Goal: Information Seeking & Learning: Learn about a topic

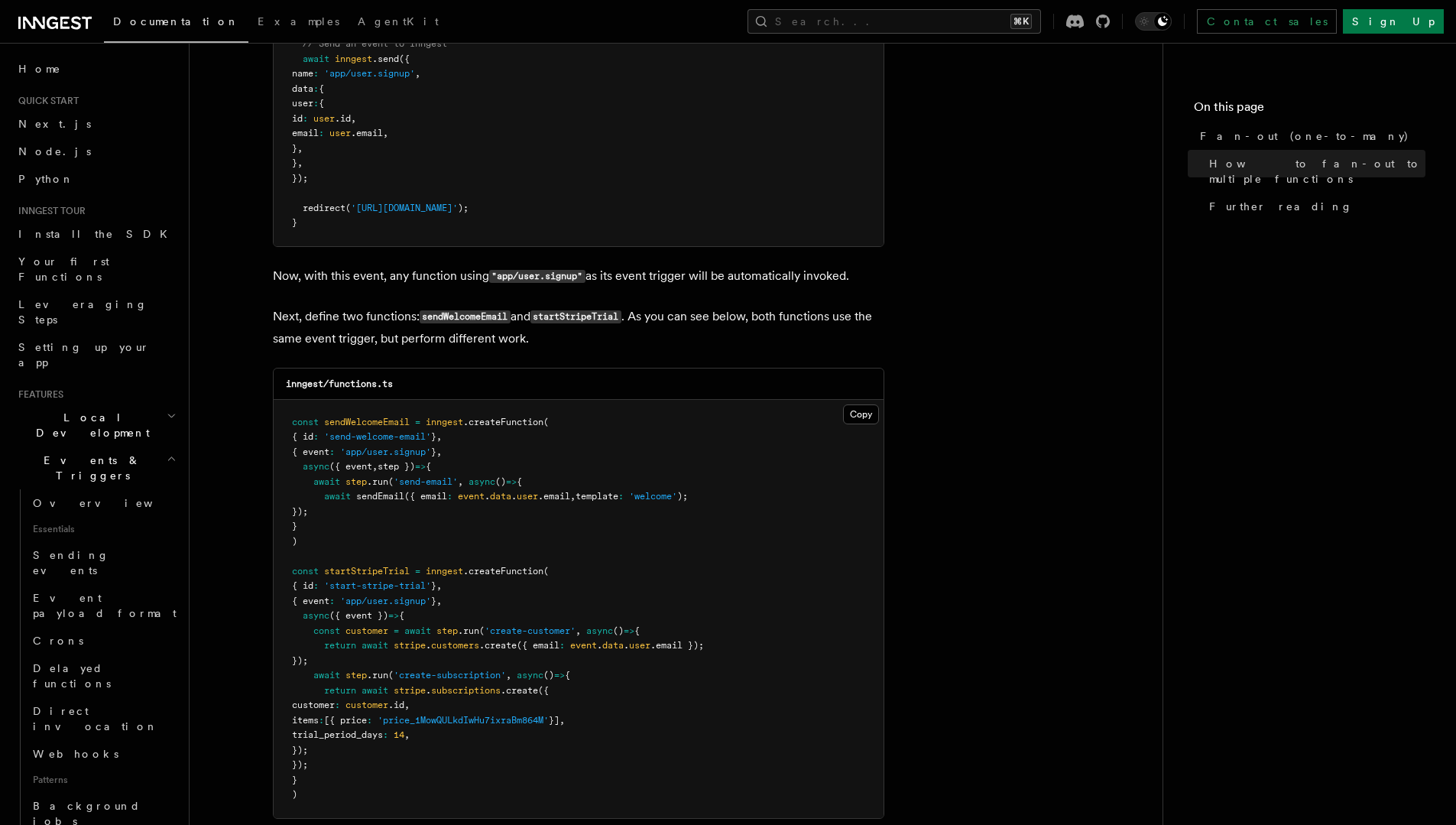
scroll to position [1173, 0]
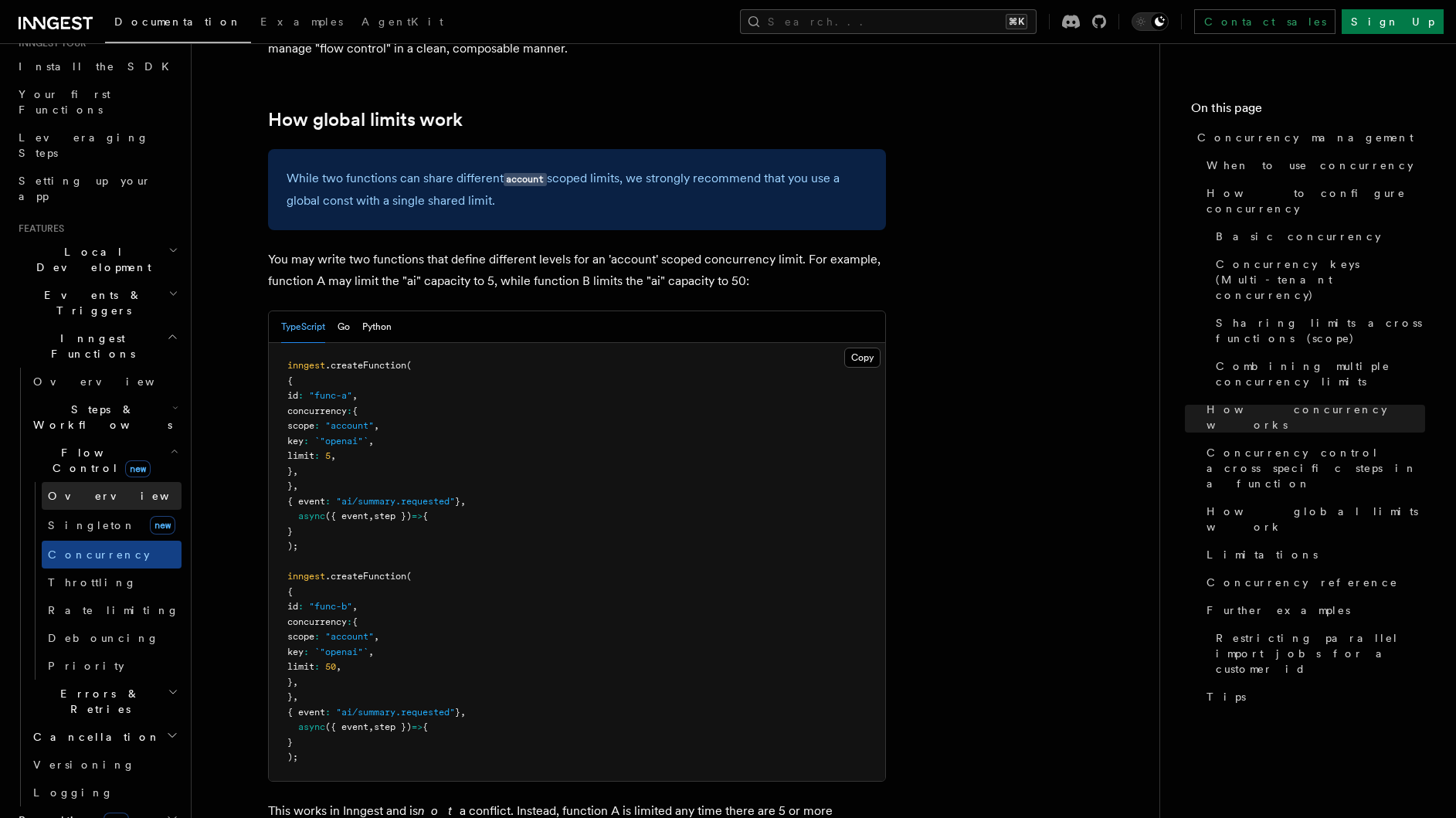
scroll to position [180, 0]
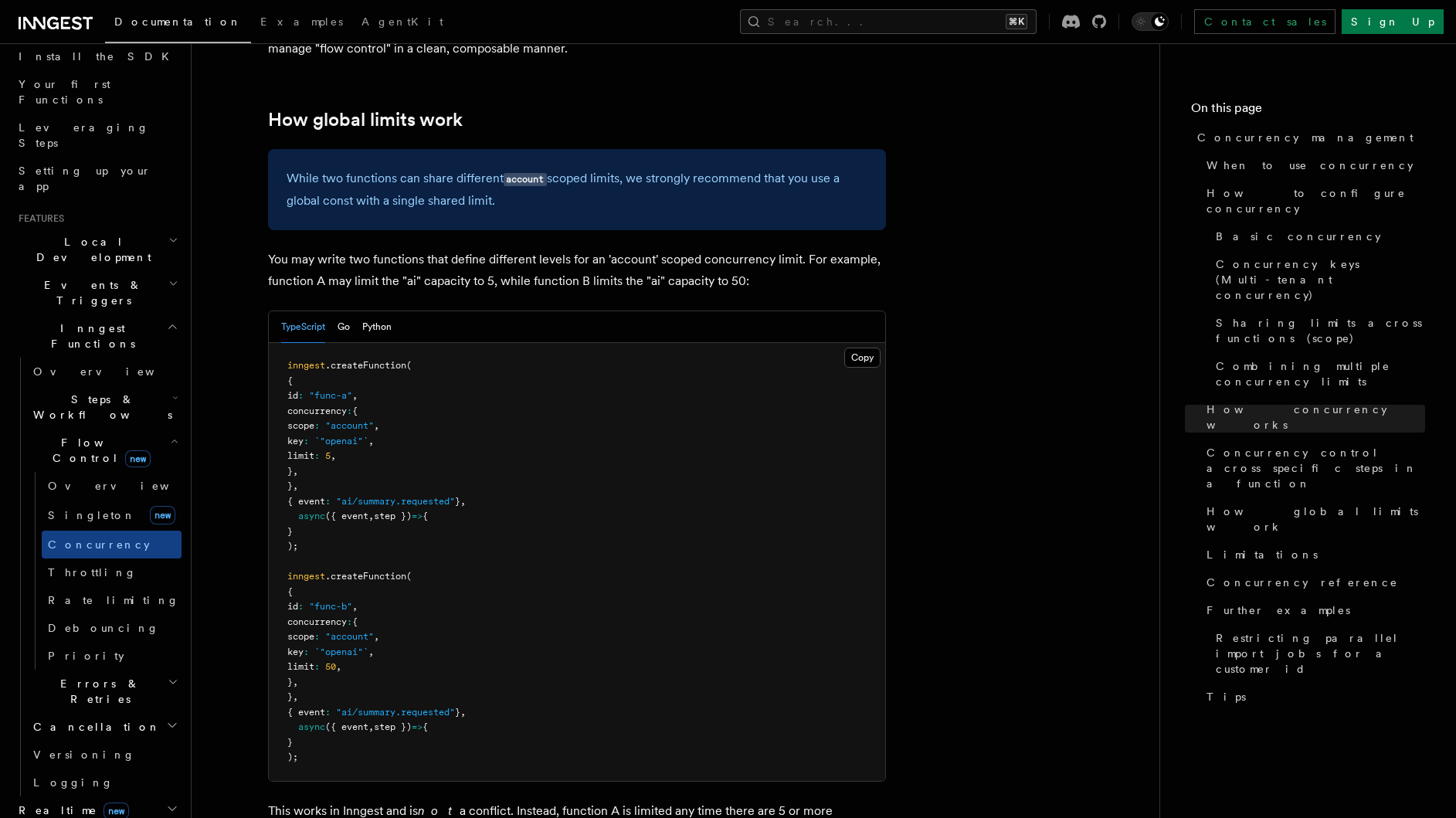
click at [117, 392] on span "Steps & Workflows" at bounding box center [99, 407] width 145 height 31
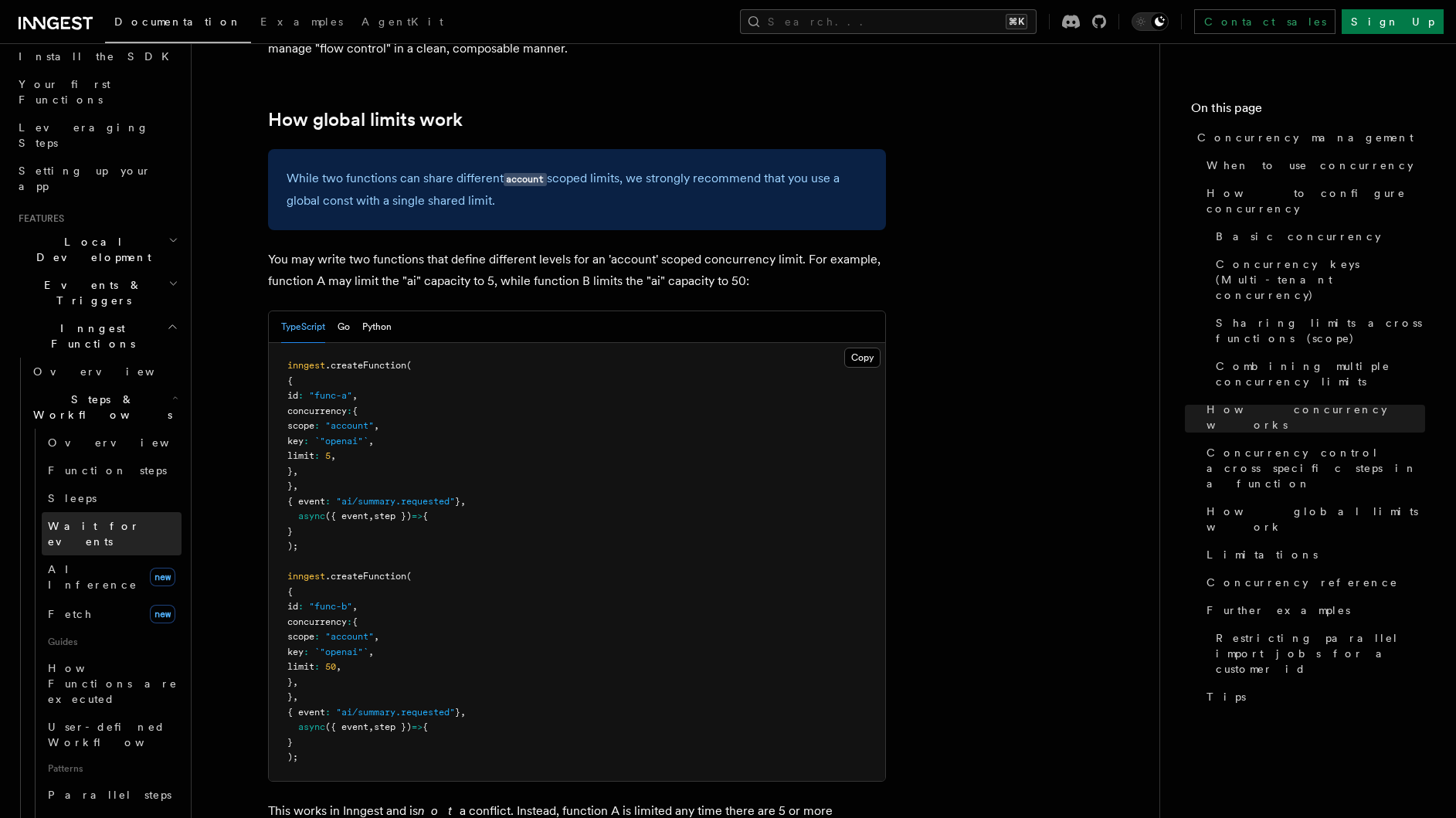
click at [120, 519] on span "Wait for events" at bounding box center [114, 534] width 134 height 31
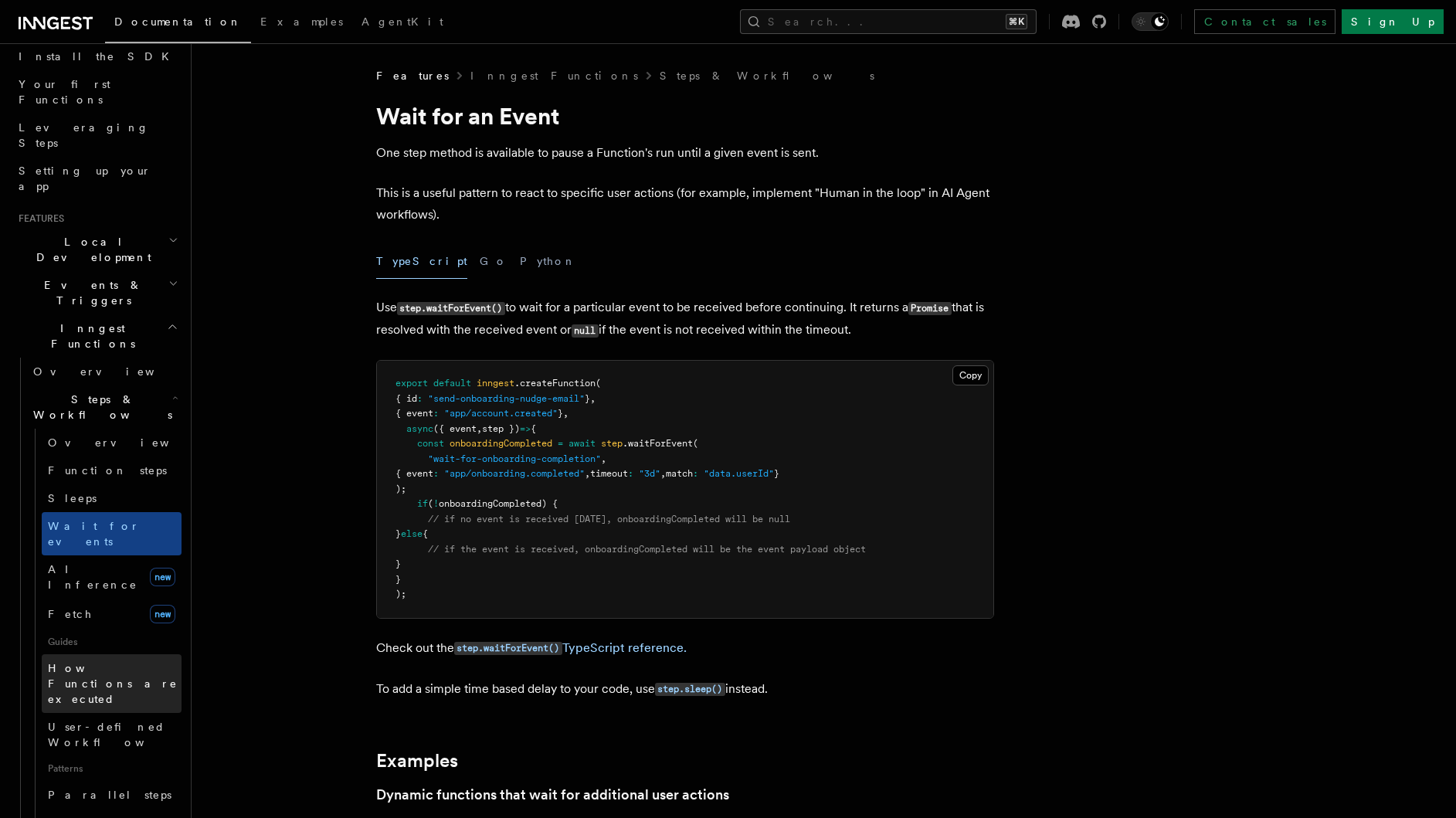
click at [95, 660] on span "How Functions are executed" at bounding box center [114, 683] width 134 height 46
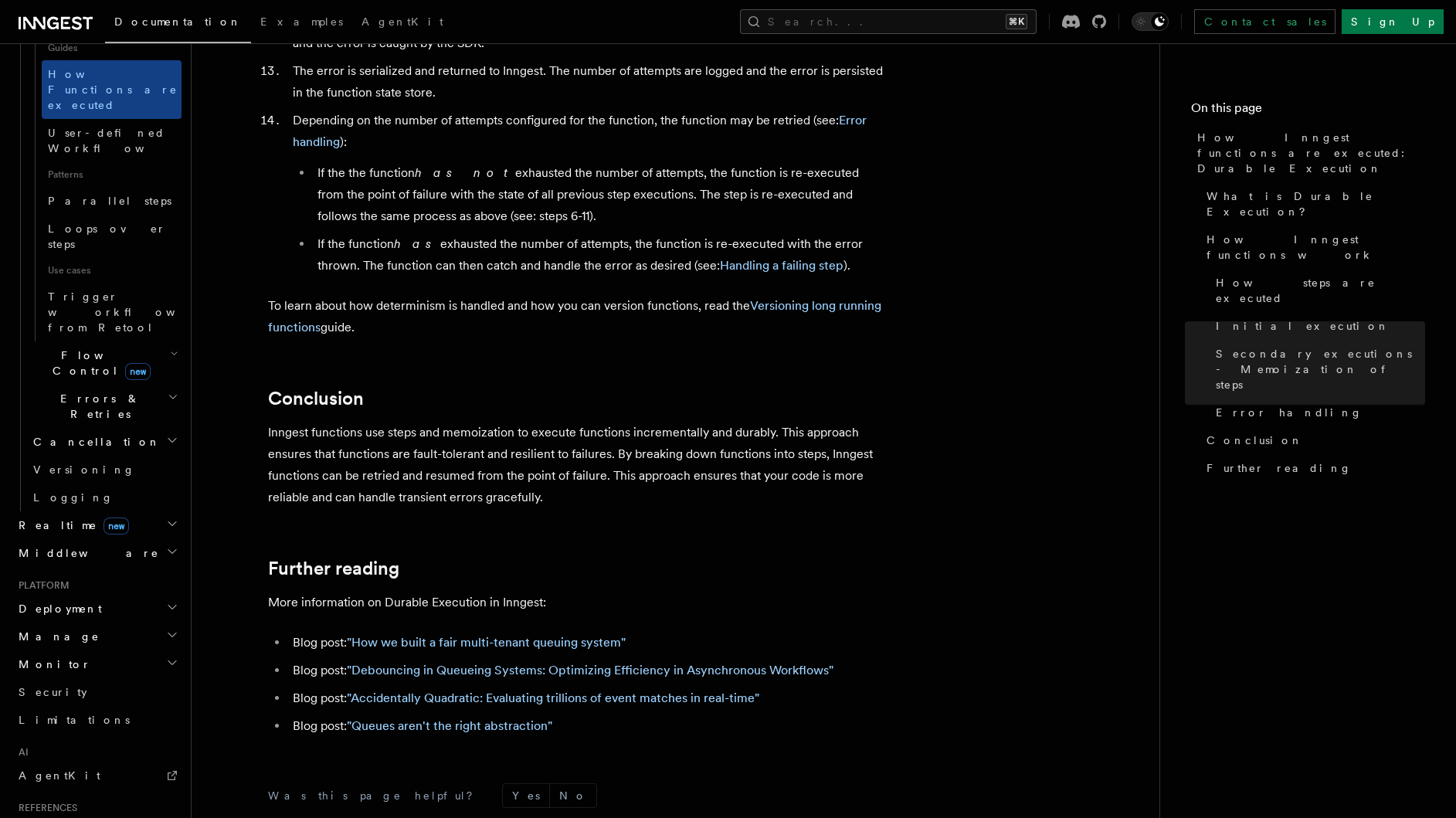
scroll to position [483, 0]
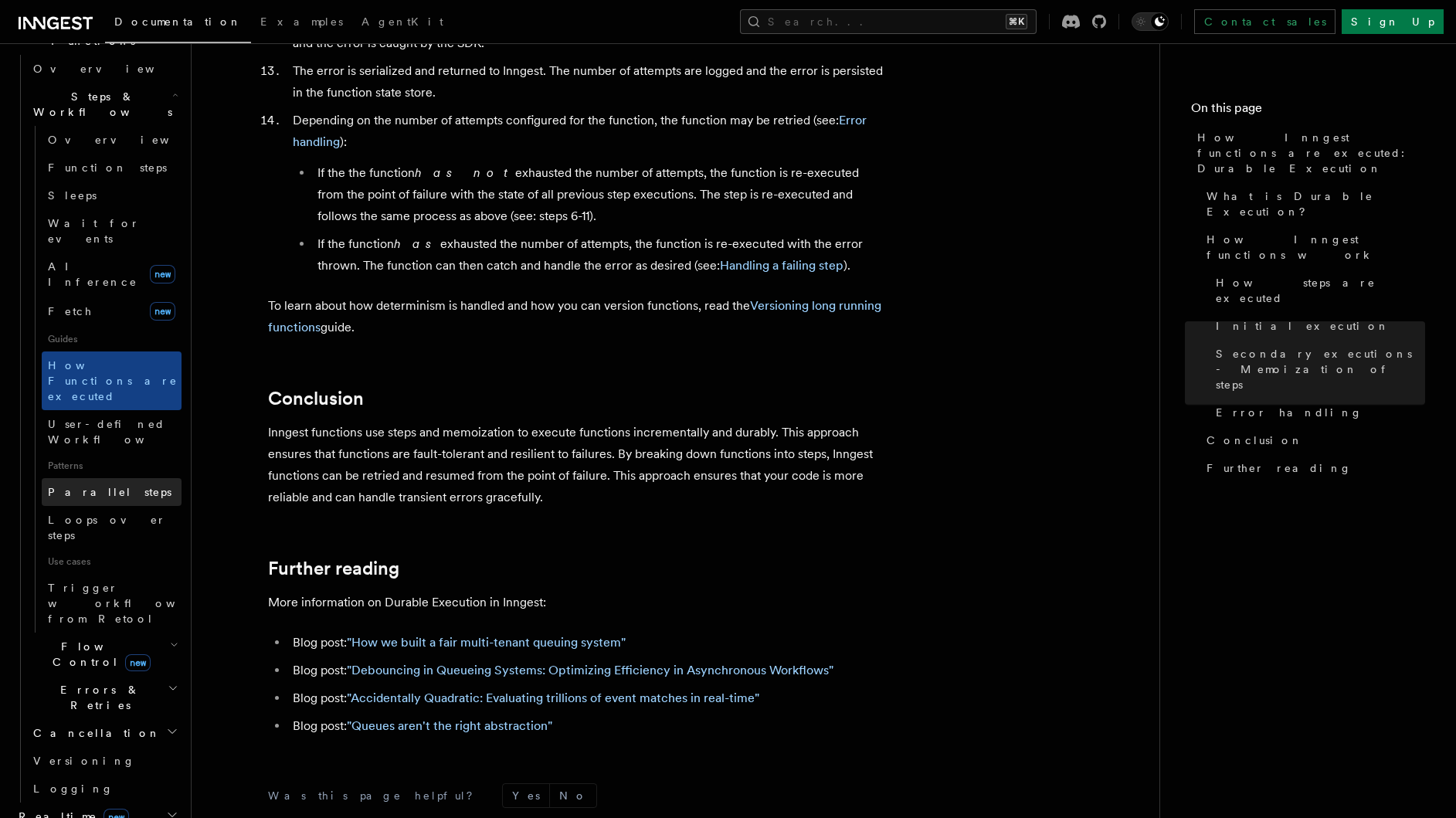
click at [107, 486] on span "Parallel steps" at bounding box center [110, 492] width 124 height 12
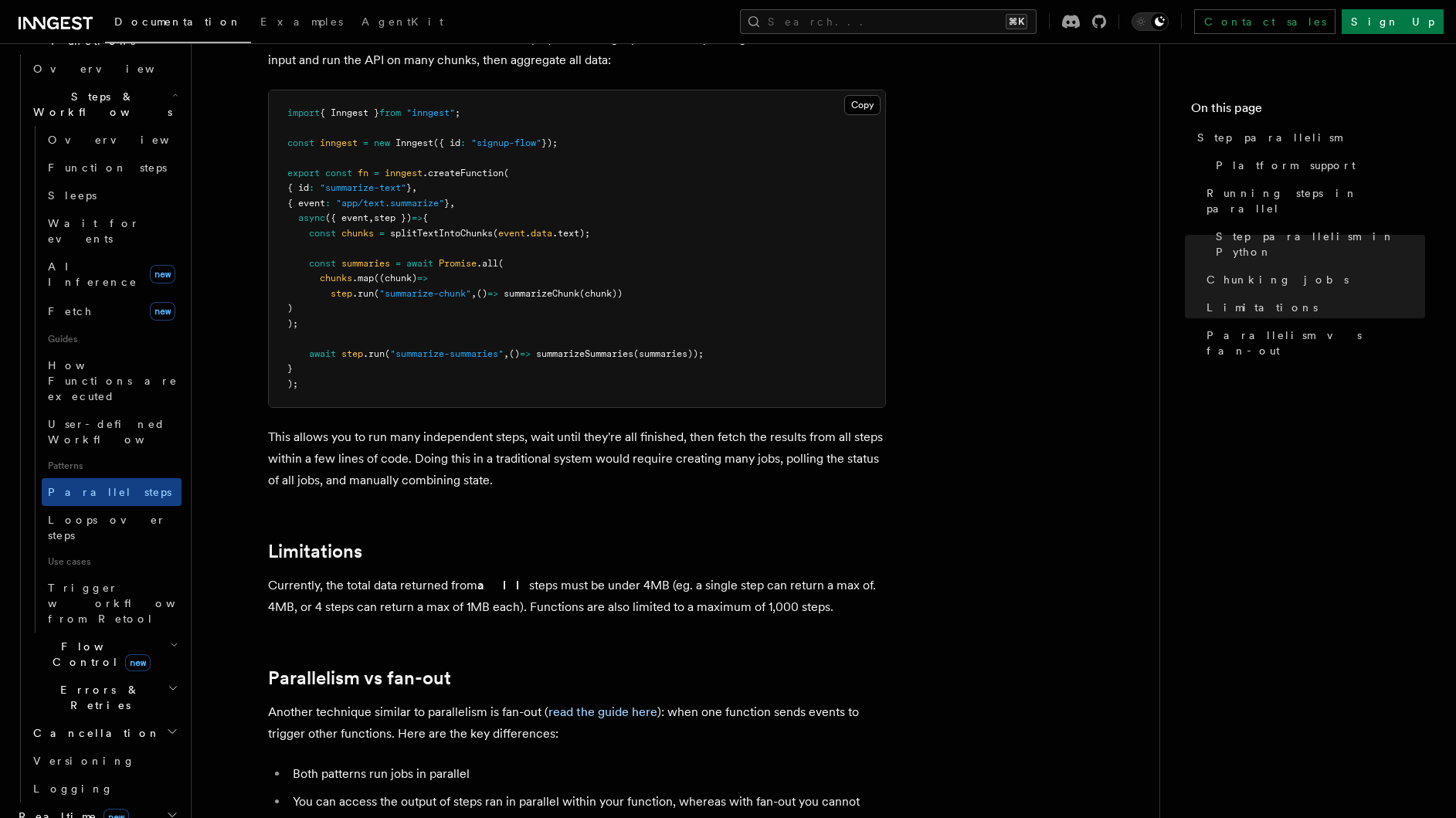
scroll to position [2242, 0]
click at [120, 514] on span "Loops over steps" at bounding box center [107, 528] width 118 height 28
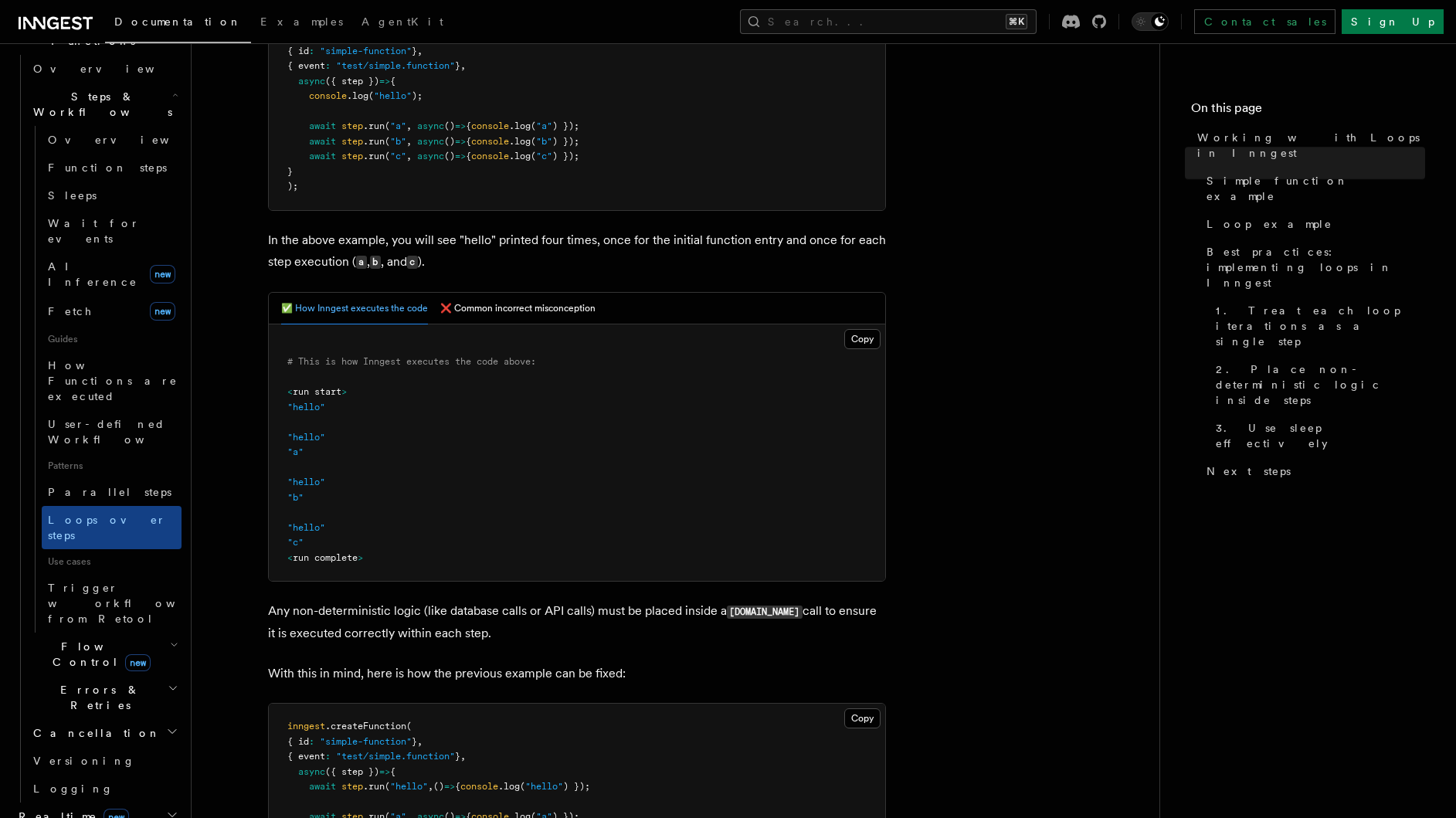
scroll to position [449, 0]
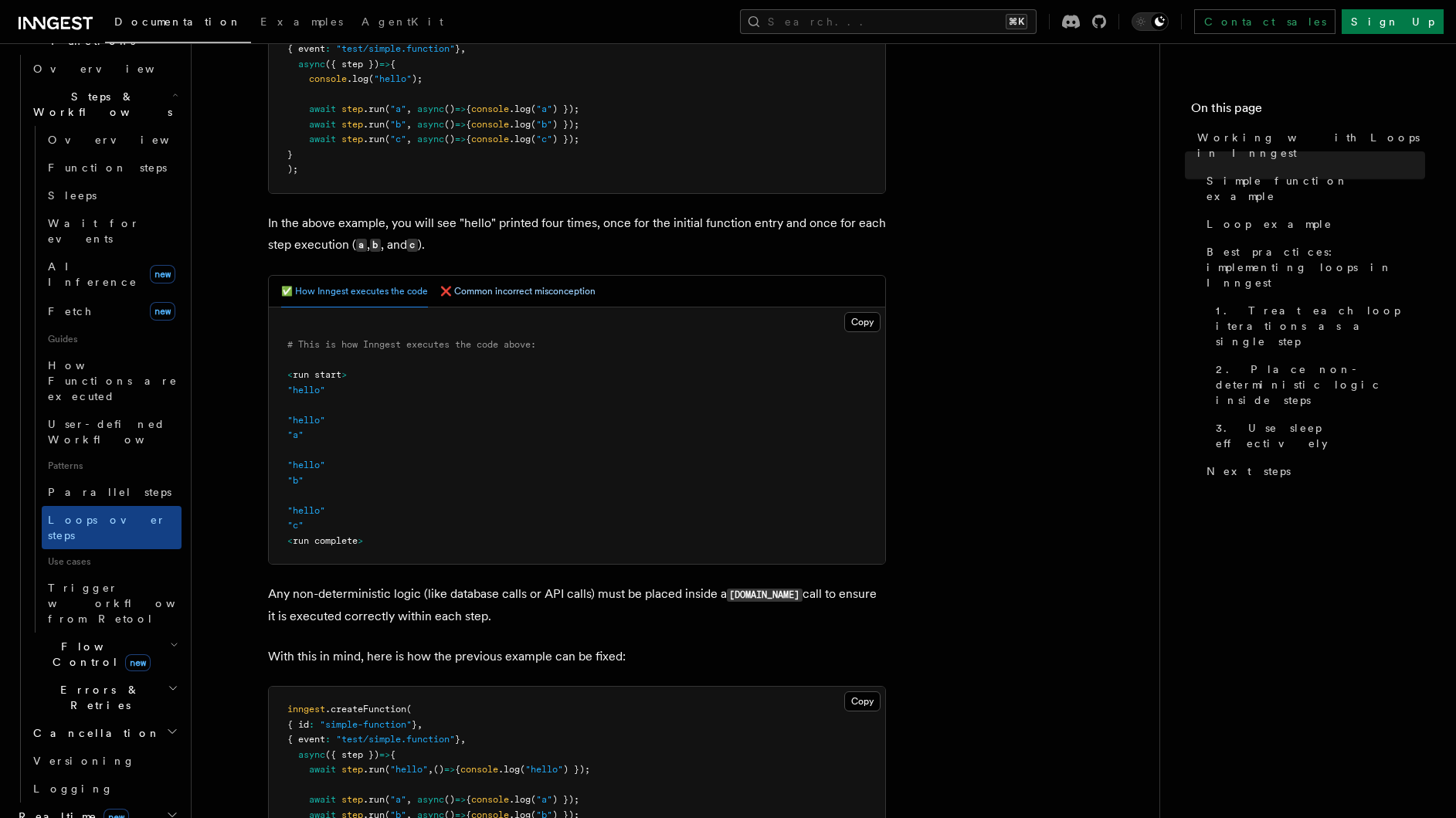
drag, startPoint x: 515, startPoint y: 296, endPoint x: 506, endPoint y: 295, distance: 9.1
click at [515, 295] on button "❌ Common incorrect misconception" at bounding box center [518, 292] width 156 height 32
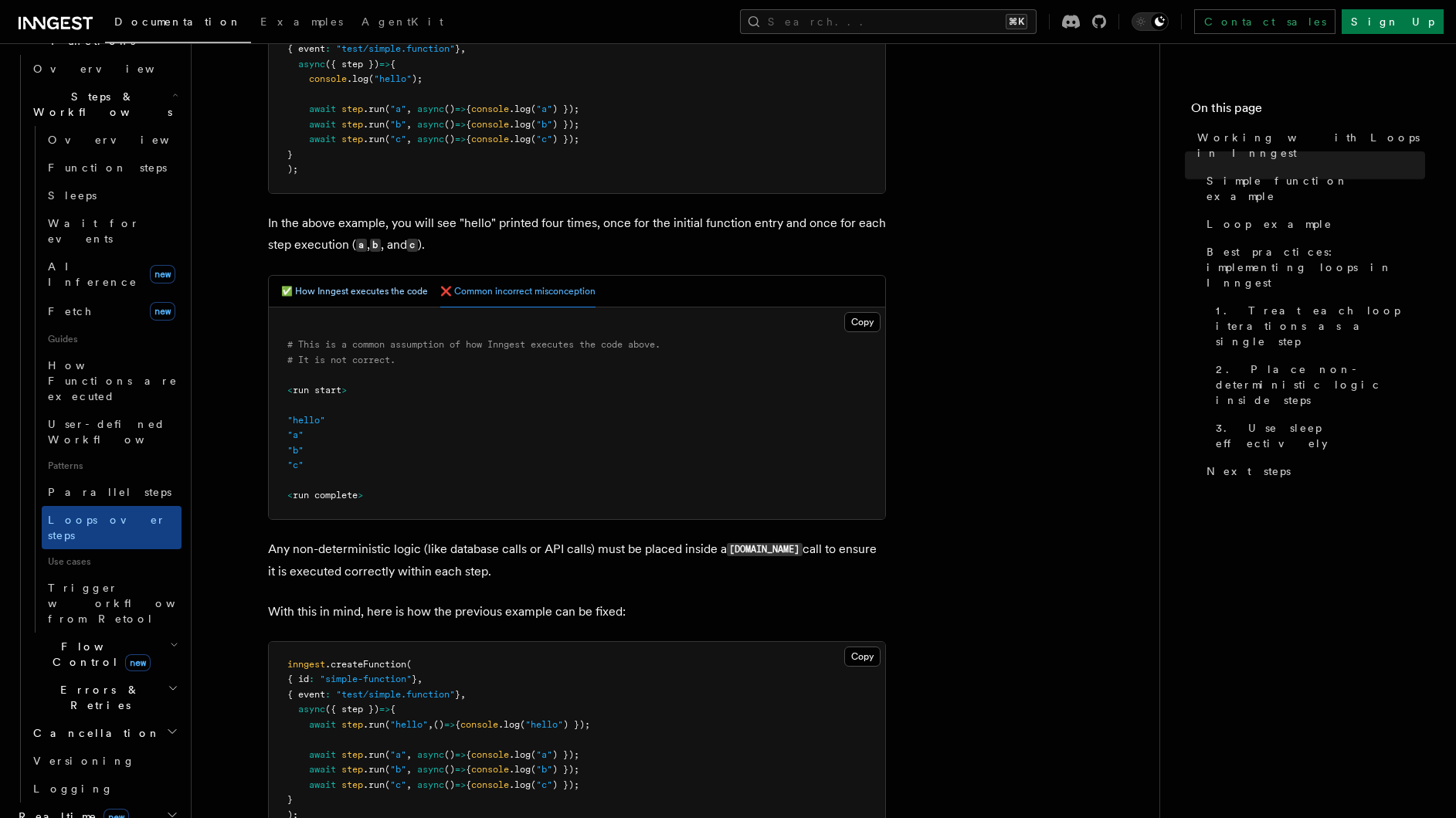
click at [394, 295] on button "✅ How Inngest executes the code" at bounding box center [354, 292] width 147 height 32
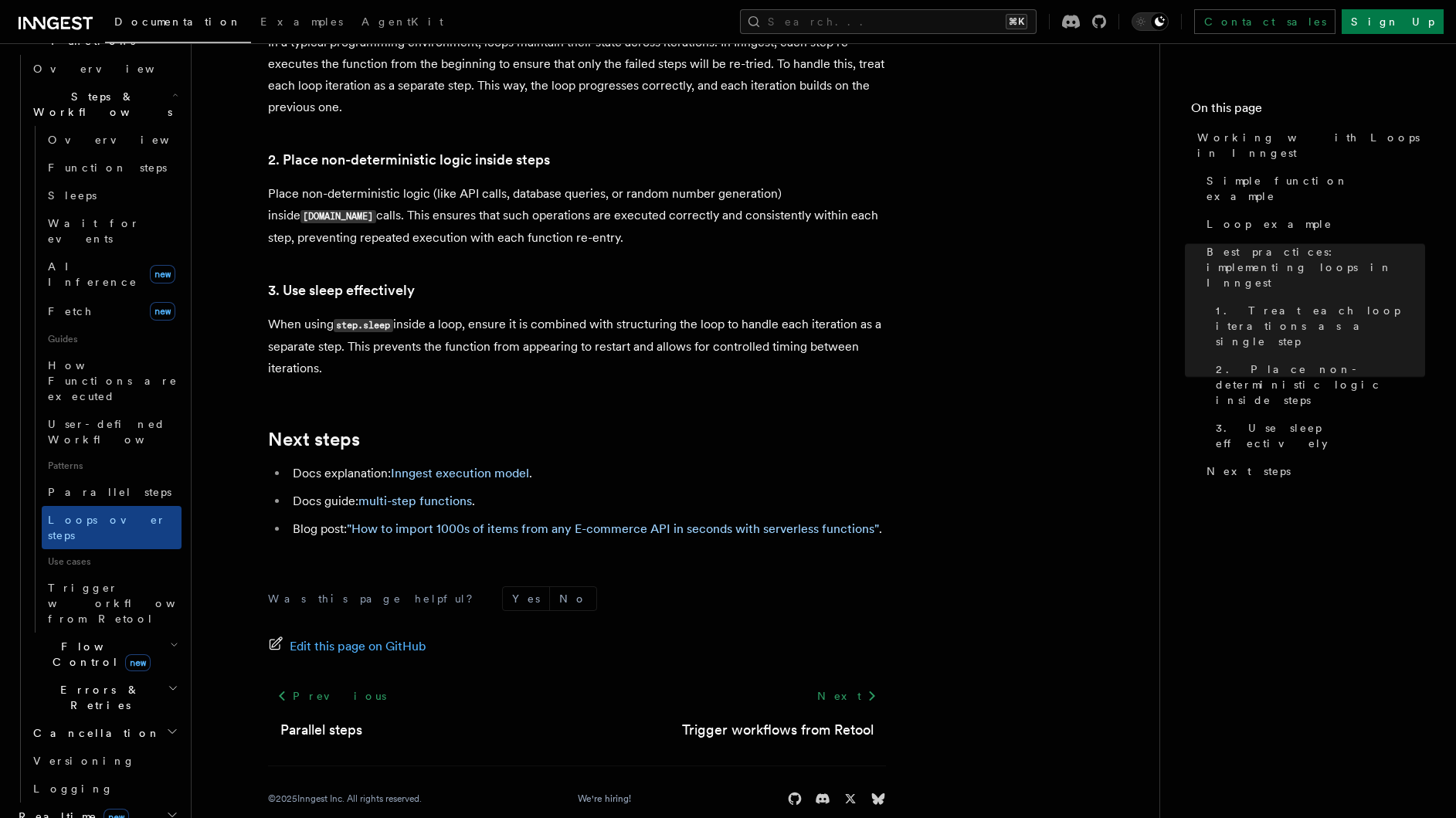
scroll to position [2579, 0]
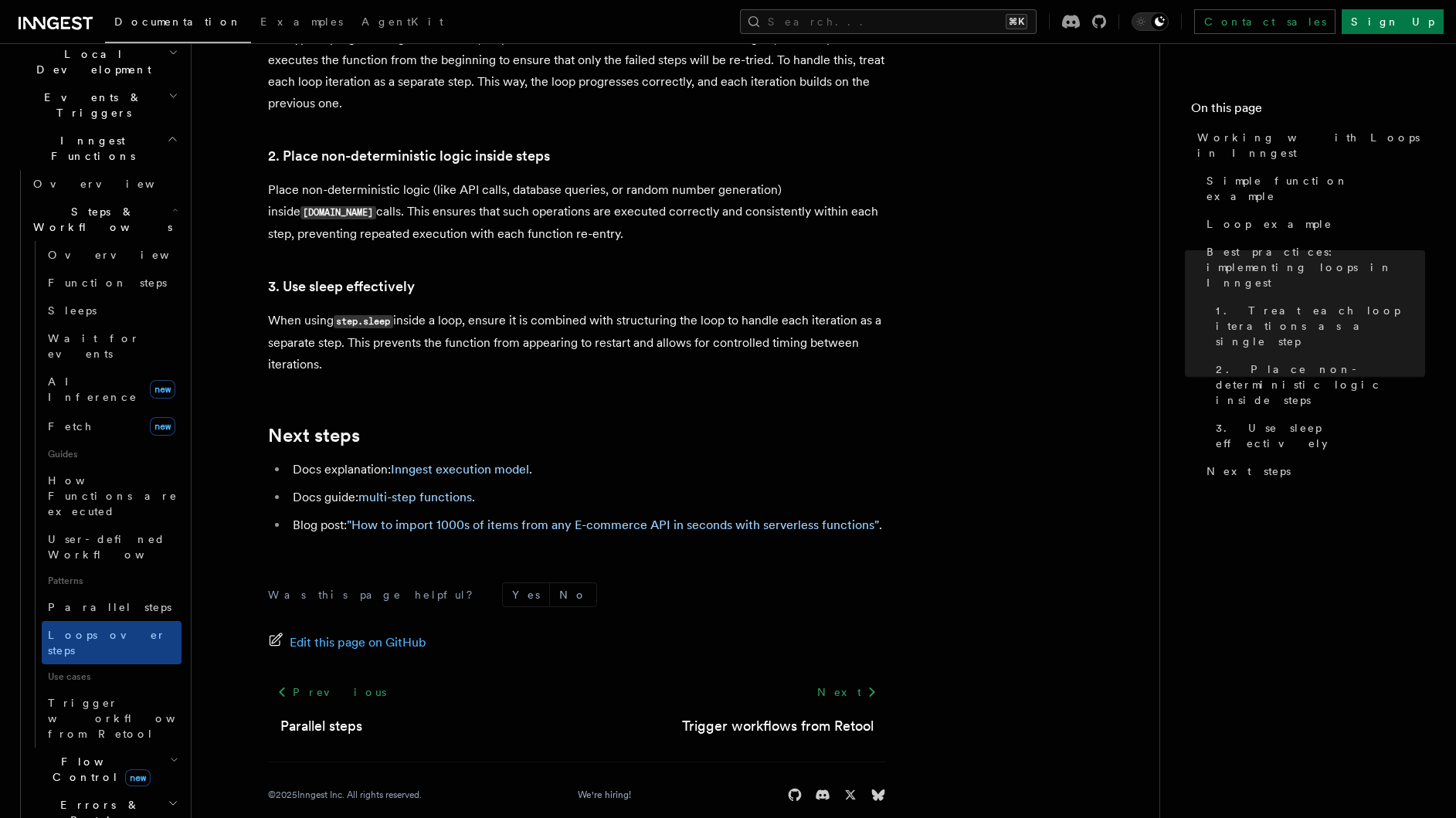
scroll to position [180, 0]
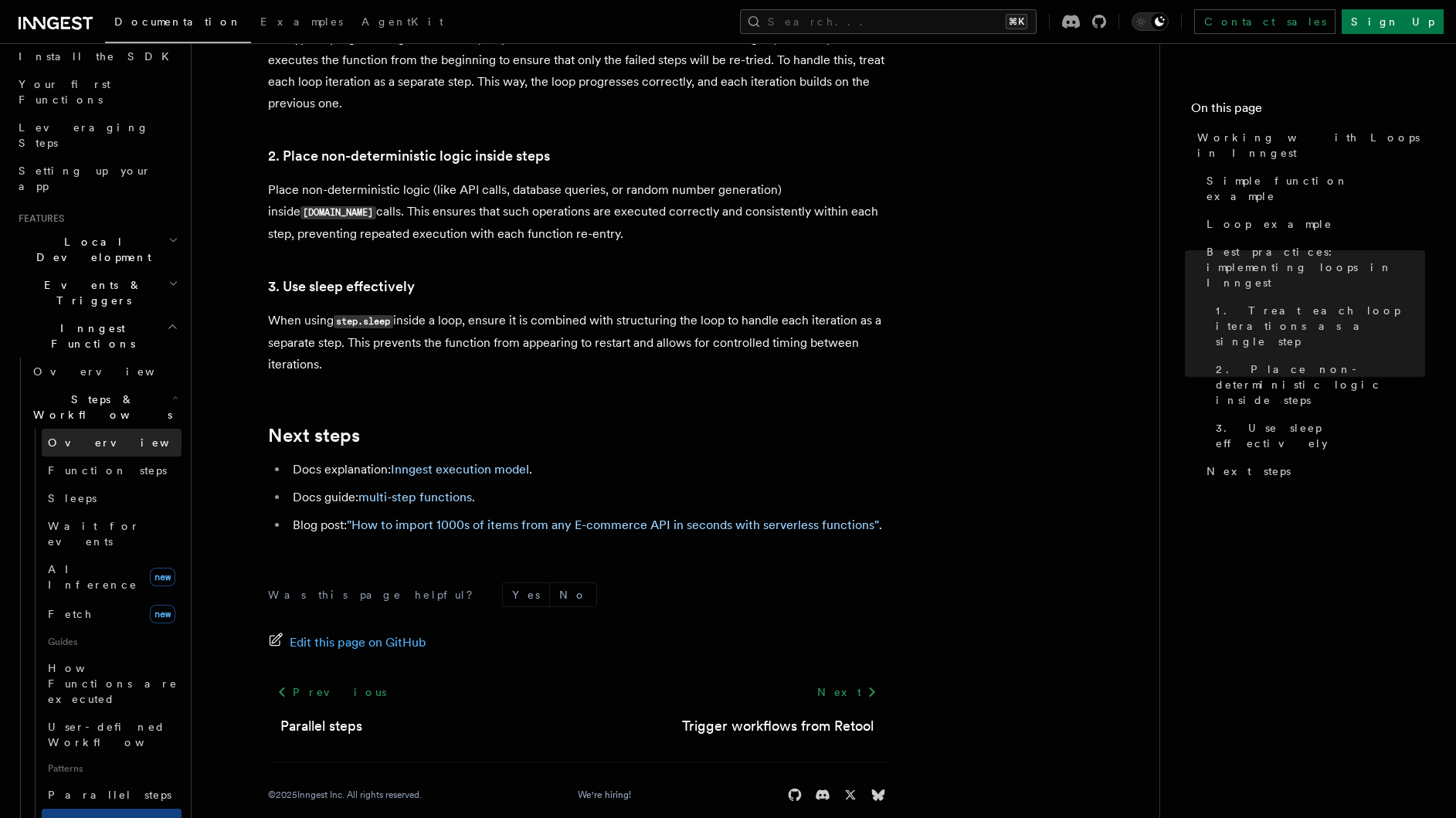
click at [83, 436] on span "Overview" at bounding box center [128, 442] width 159 height 12
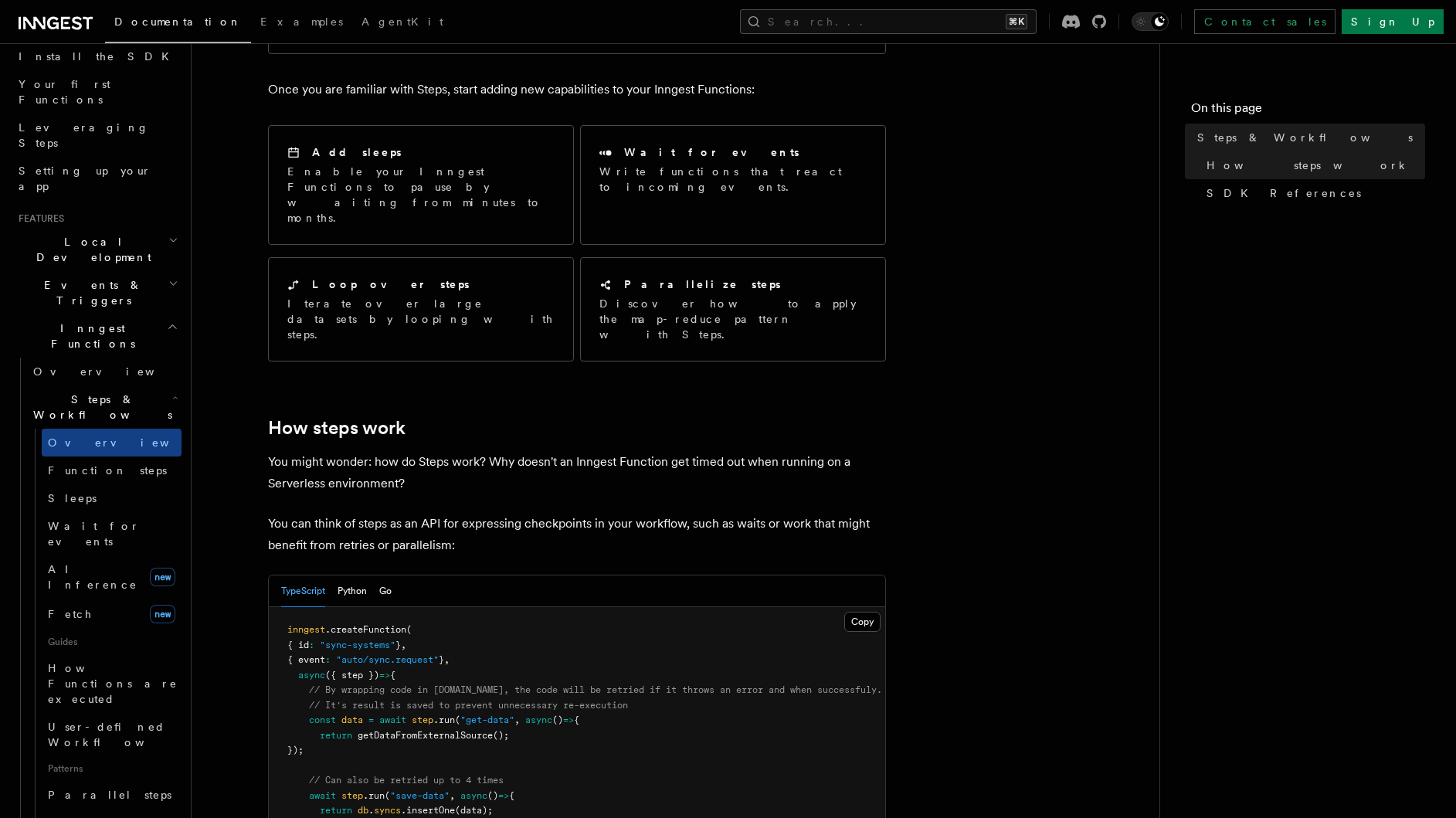
scroll to position [324, 0]
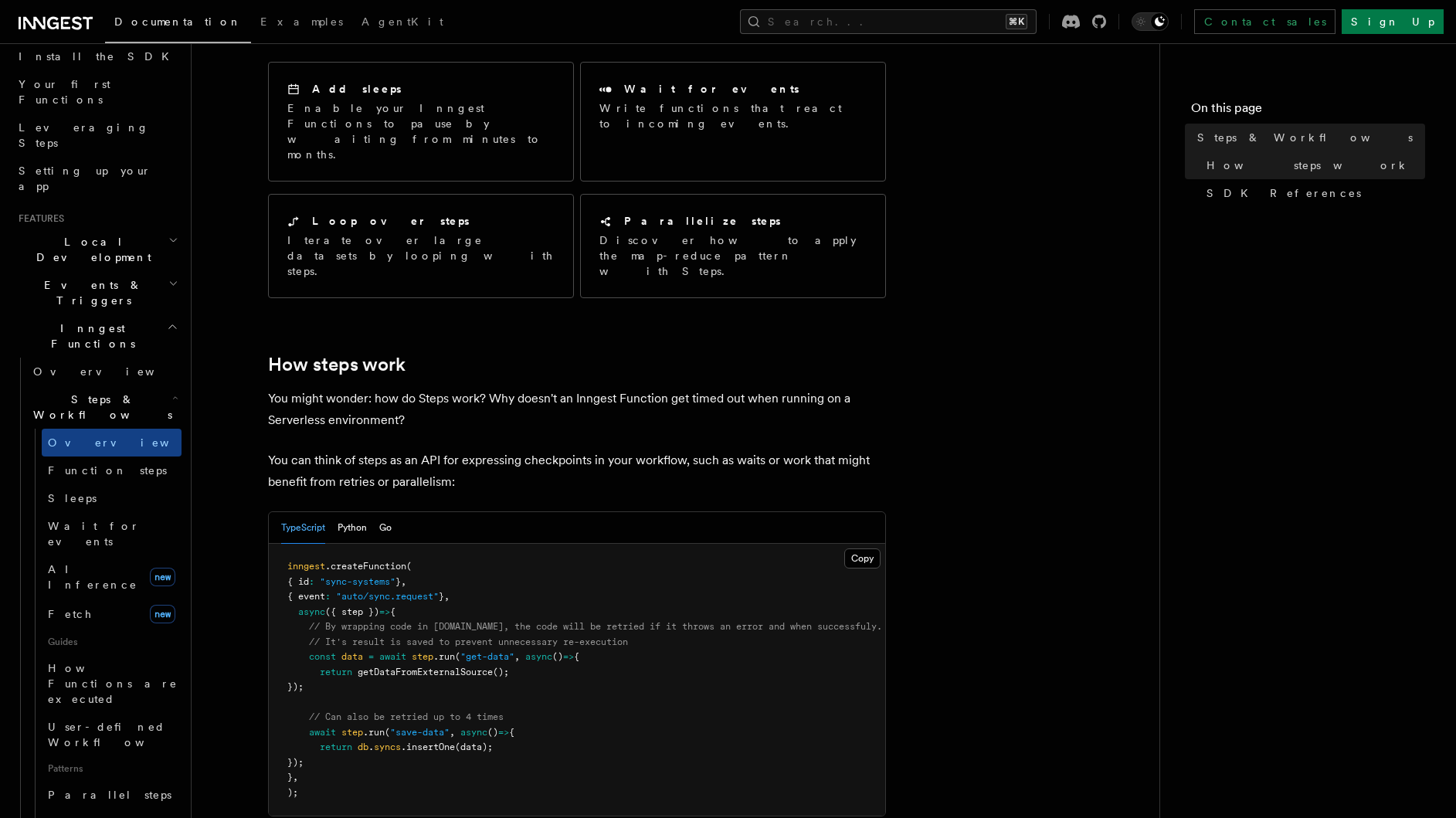
click at [87, 392] on span "Steps & Workflows" at bounding box center [99, 407] width 145 height 31
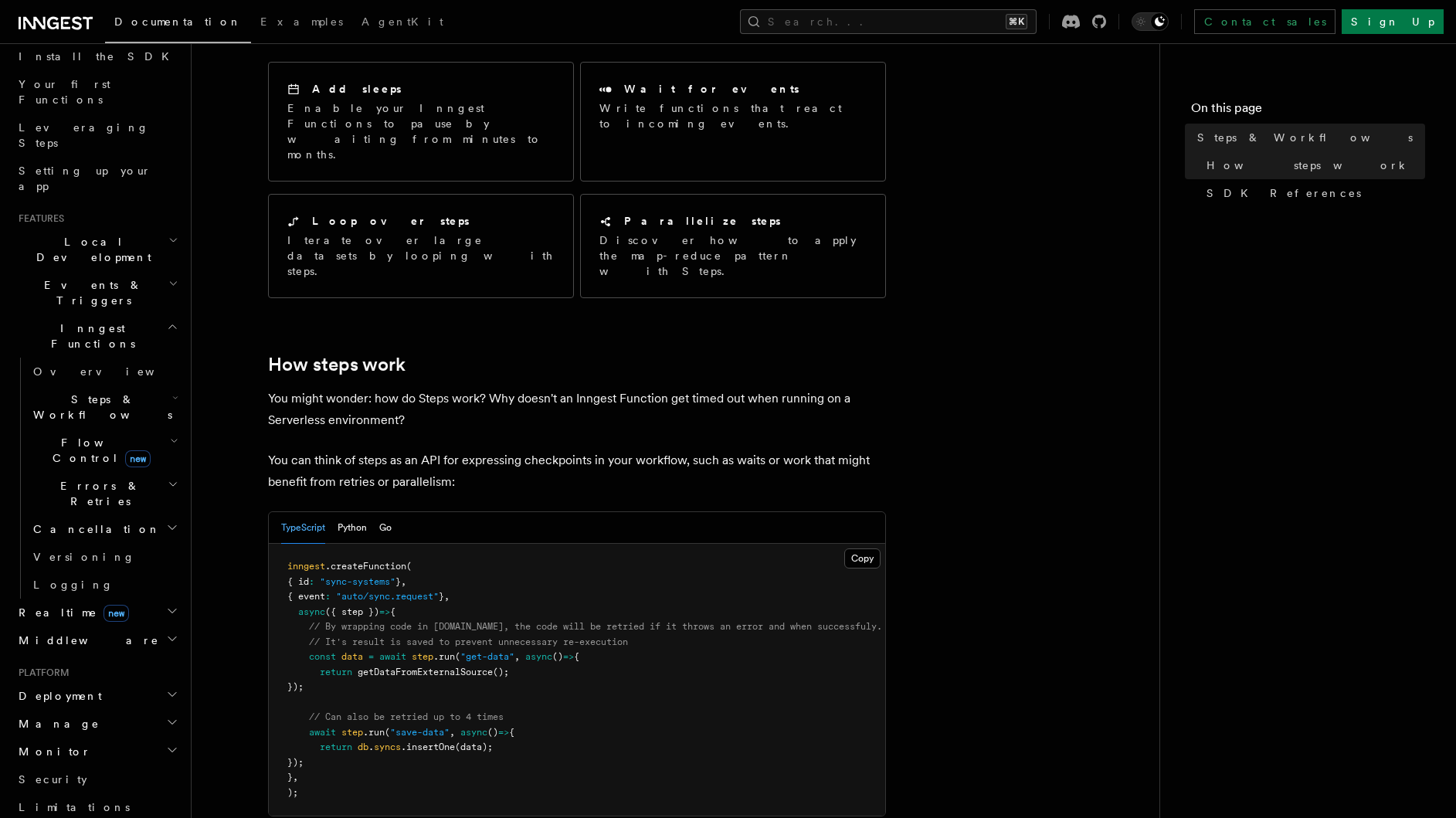
click at [84, 429] on h2 "Flow Control new" at bounding box center [104, 450] width 155 height 43
click at [68, 435] on span "Flow Control new" at bounding box center [98, 450] width 143 height 31
click at [38, 321] on span "Inngest Functions" at bounding box center [89, 336] width 155 height 31
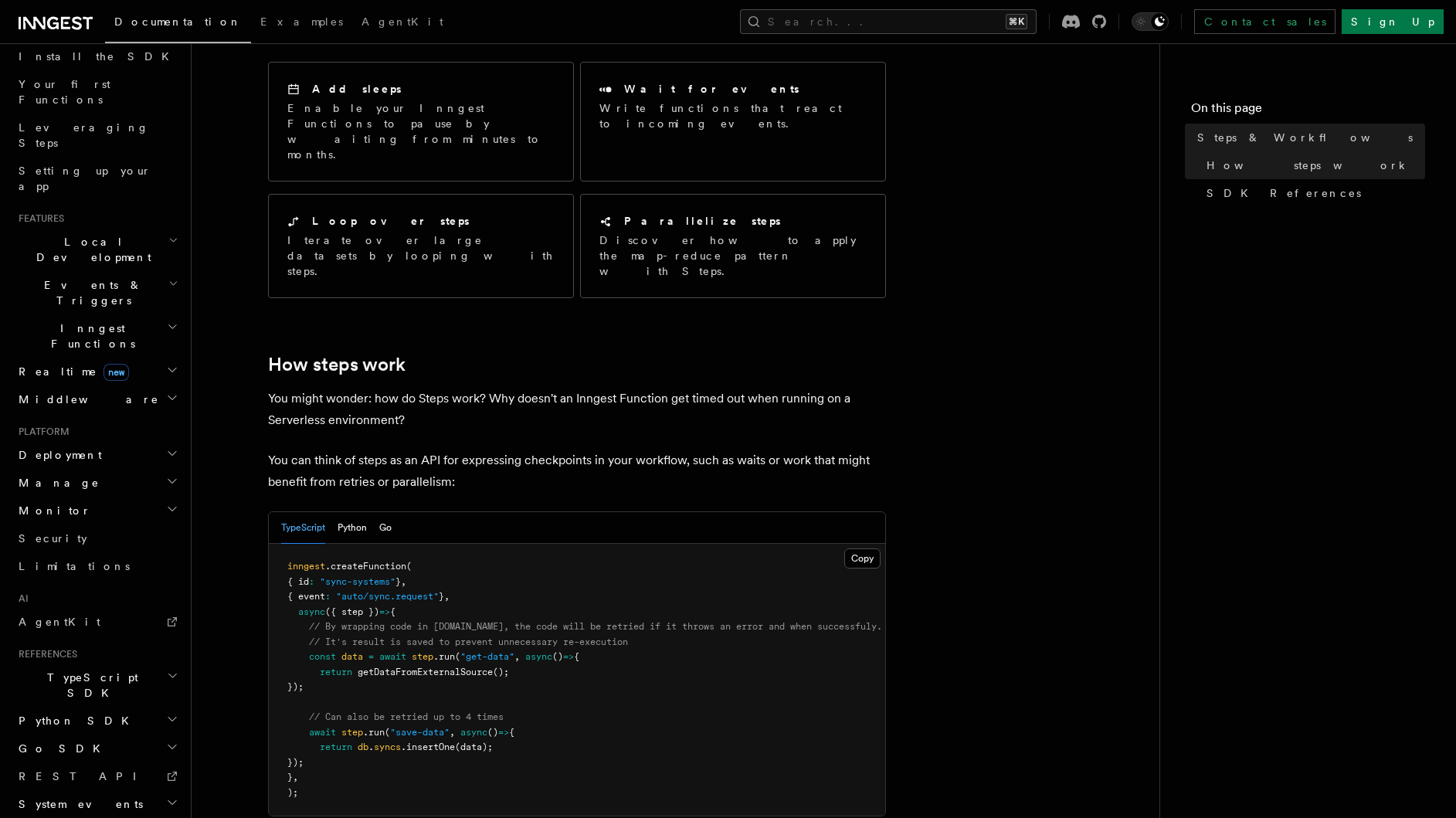
click at [38, 321] on span "Inngest Functions" at bounding box center [89, 336] width 155 height 31
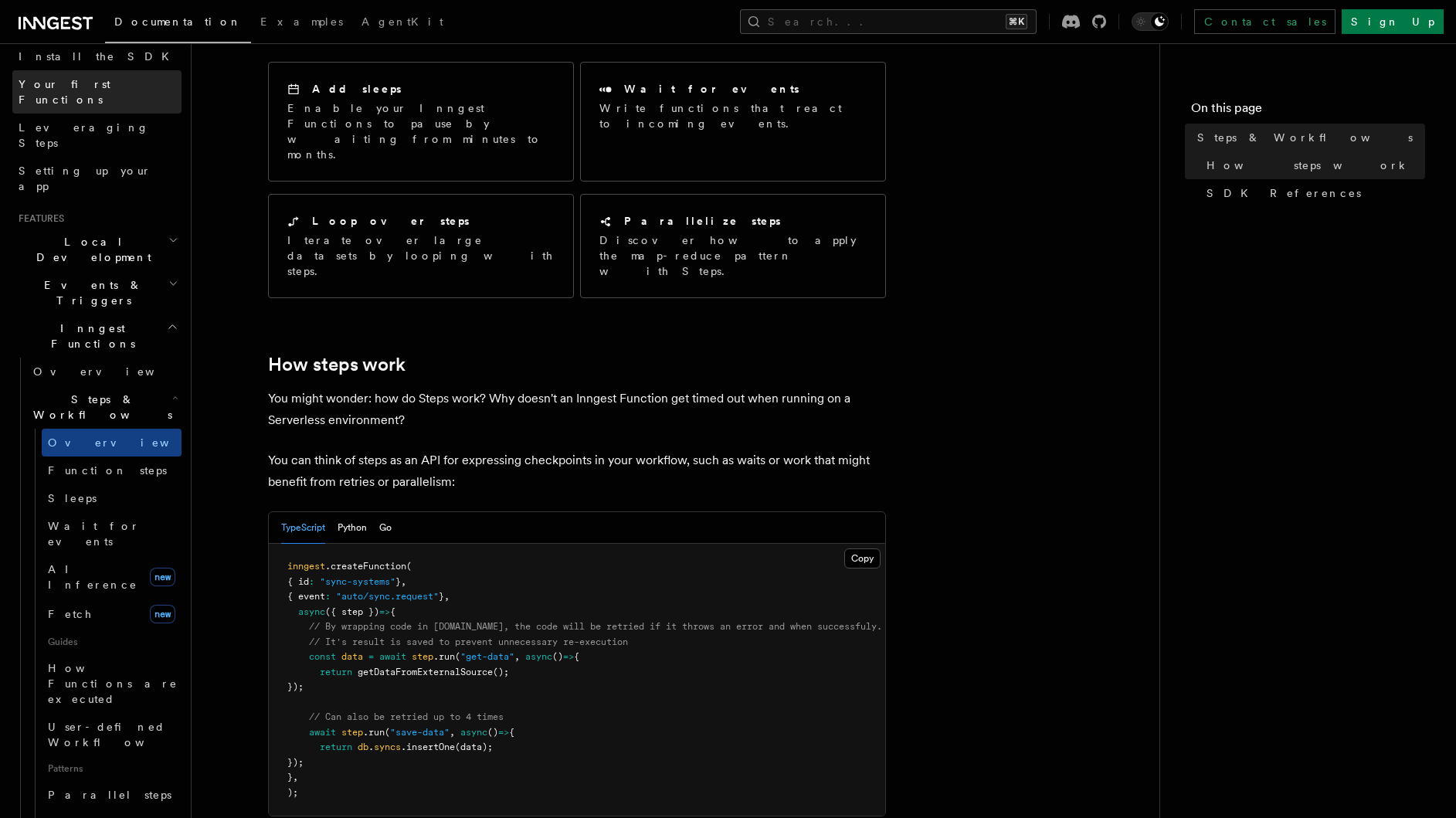
click at [91, 90] on span "Your first Functions" at bounding box center [100, 92] width 163 height 31
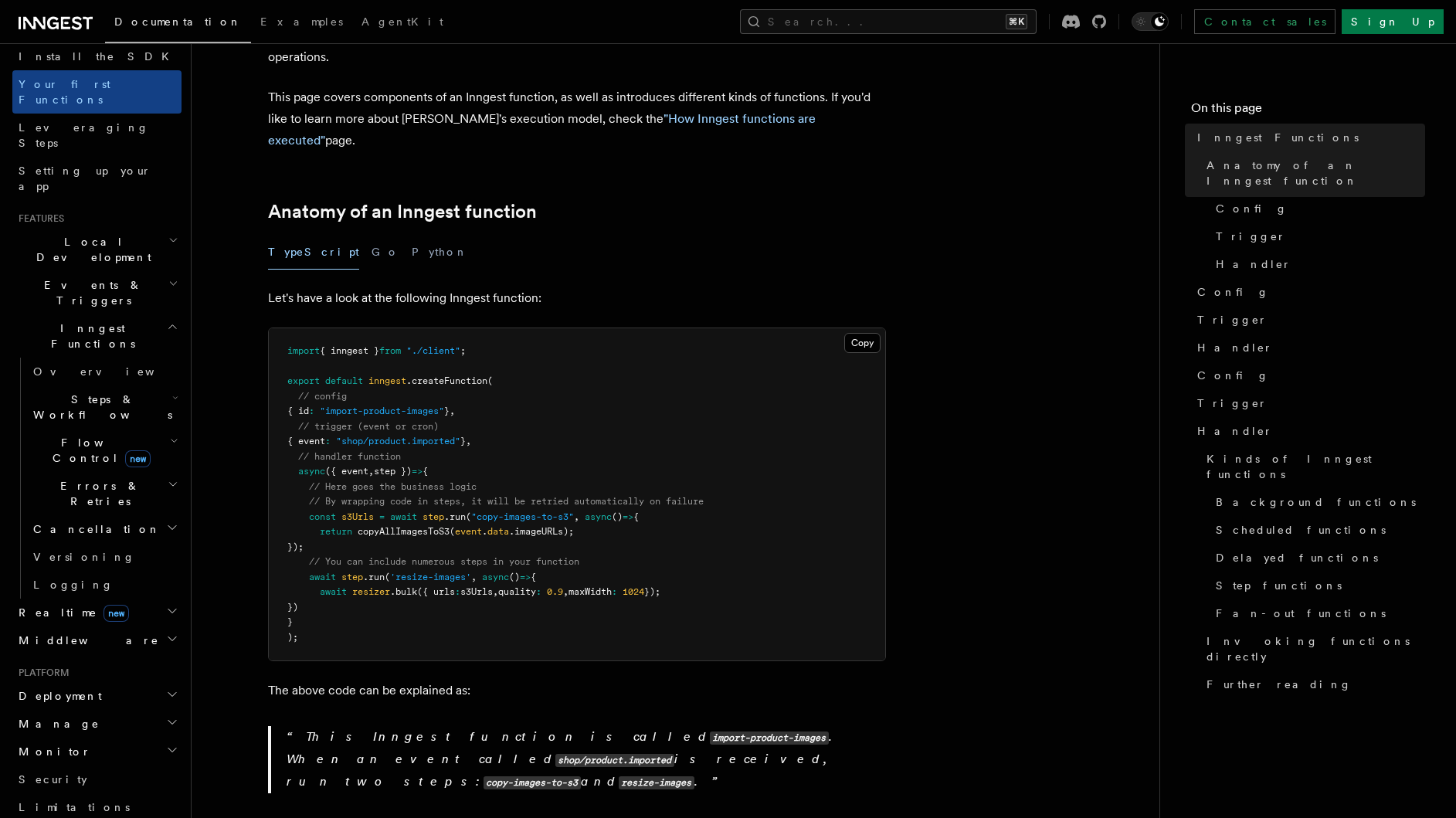
scroll to position [200, 0]
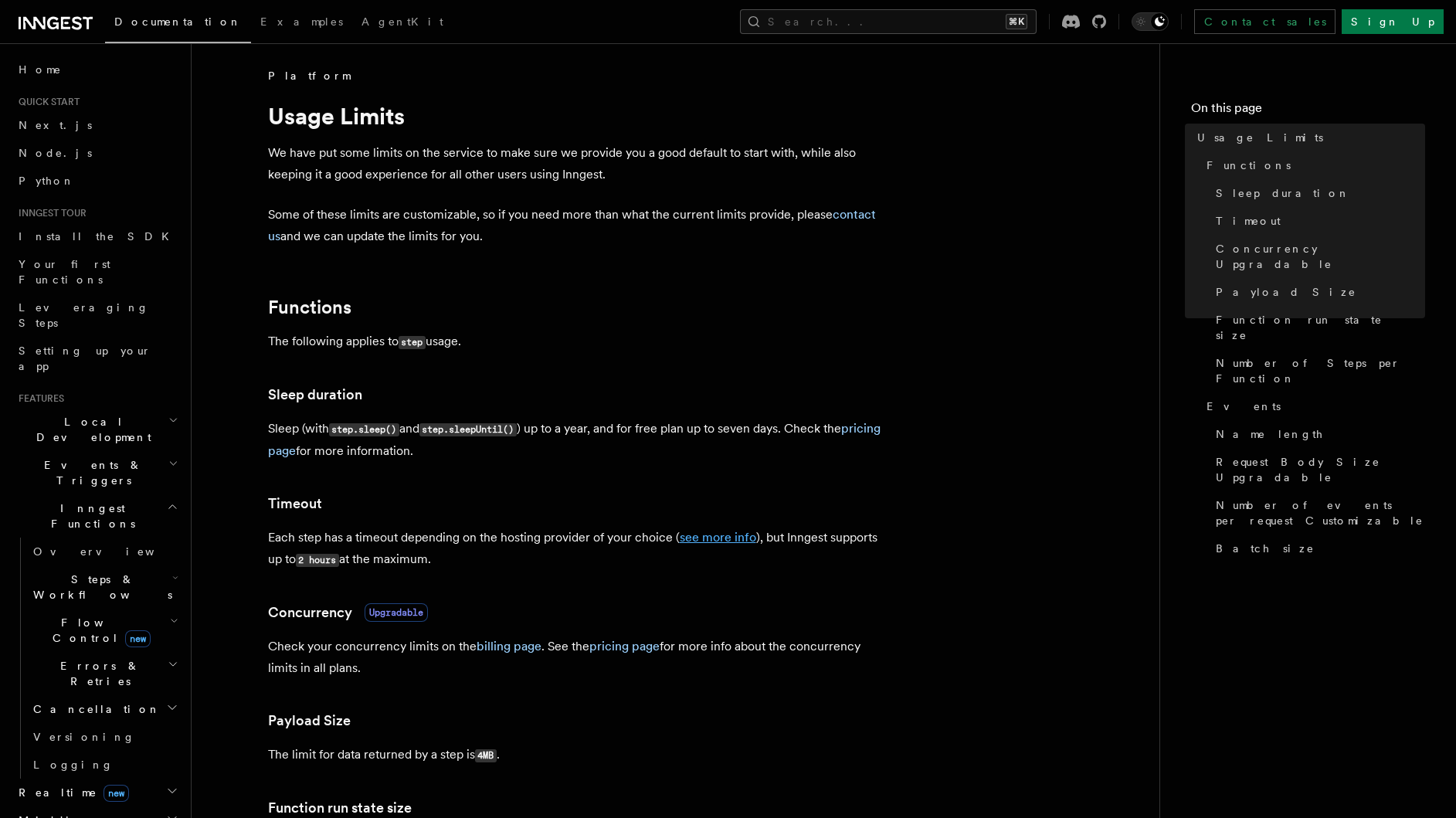
click at [695, 534] on link "see more info" at bounding box center [718, 538] width 77 height 15
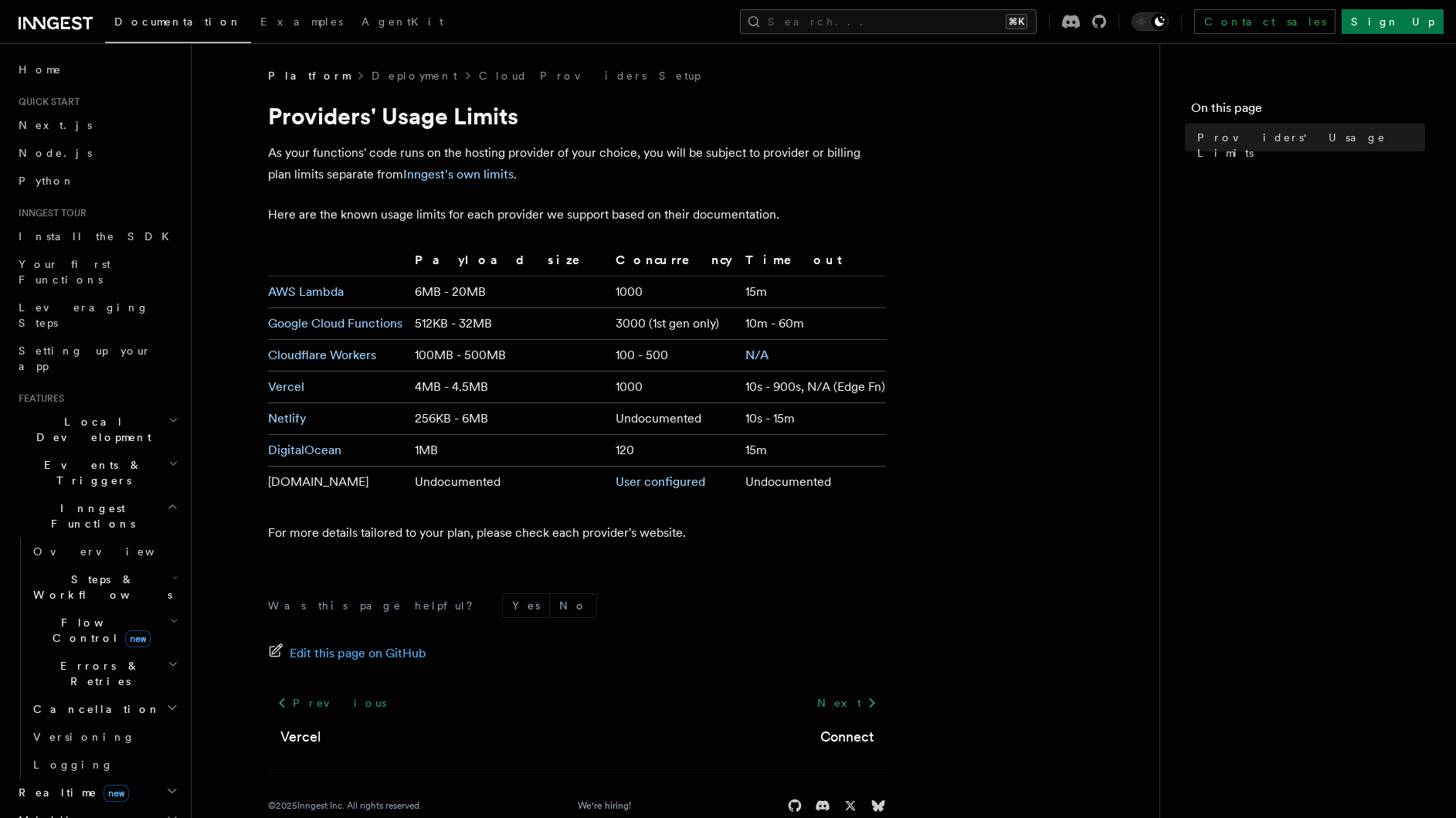
click at [59, 24] on icon at bounding box center [55, 23] width 74 height 19
